Goal: Task Accomplishment & Management: Use online tool/utility

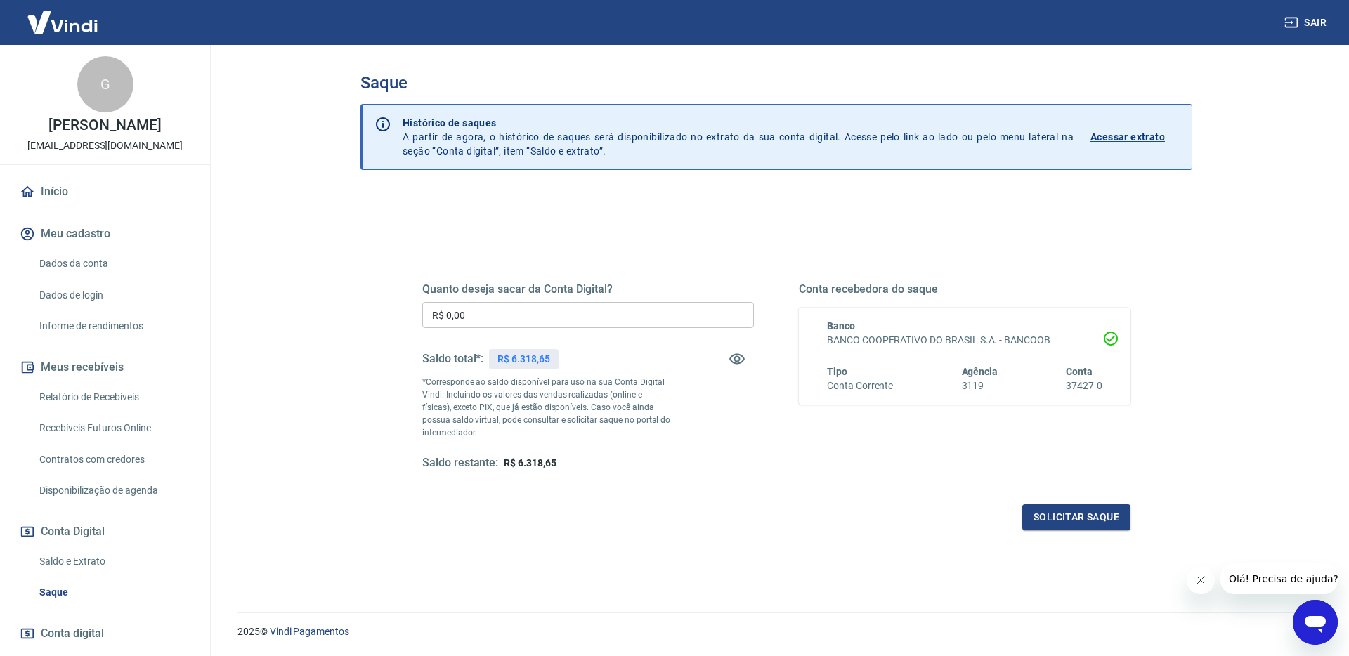
click at [543, 314] on input "R$ 0,00" at bounding box center [588, 315] width 332 height 26
type input "R$ 6.318,65"
click at [1082, 516] on button "Solicitar saque" at bounding box center [1076, 517] width 108 height 26
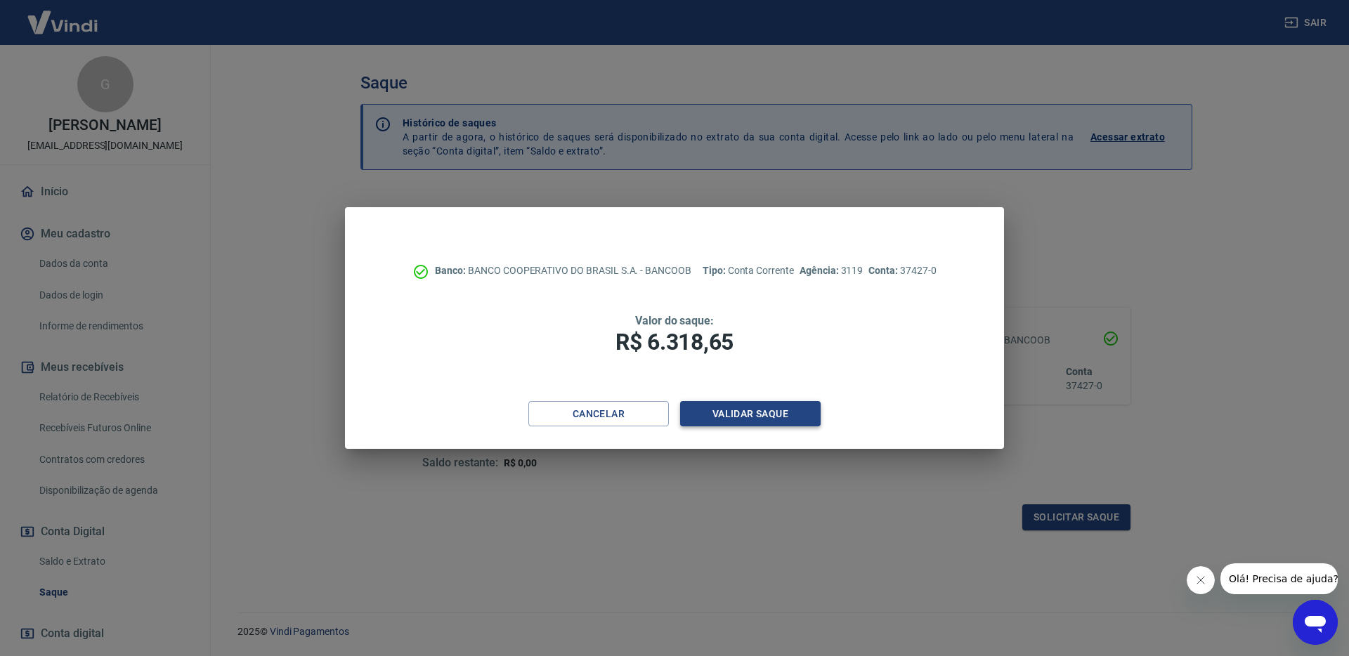
click at [740, 418] on button "Validar saque" at bounding box center [750, 414] width 140 height 26
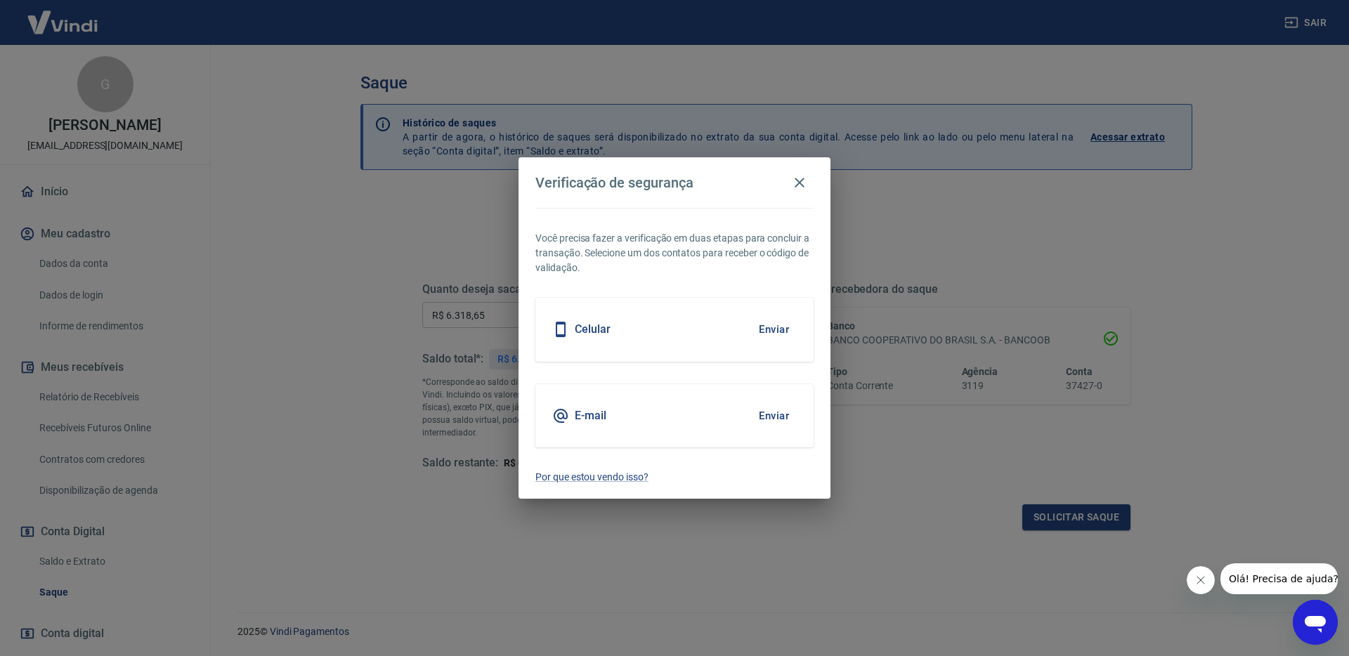
click at [760, 423] on button "Enviar" at bounding box center [774, 416] width 46 height 30
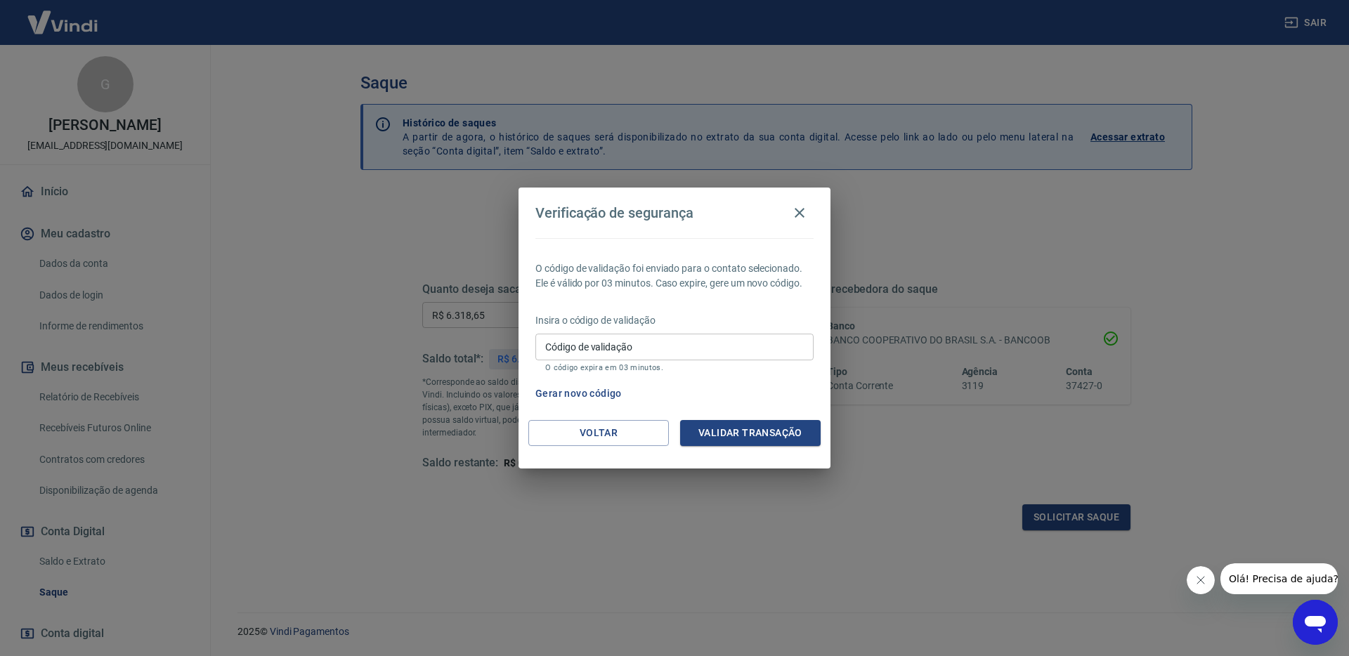
drag, startPoint x: 645, startPoint y: 341, endPoint x: 643, endPoint y: 349, distance: 8.7
click at [644, 341] on input "Código de validação" at bounding box center [674, 347] width 278 height 26
paste input "129594"
type input "129594"
click at [755, 436] on button "Validar transação" at bounding box center [750, 433] width 140 height 26
